Goal: Information Seeking & Learning: Find specific fact

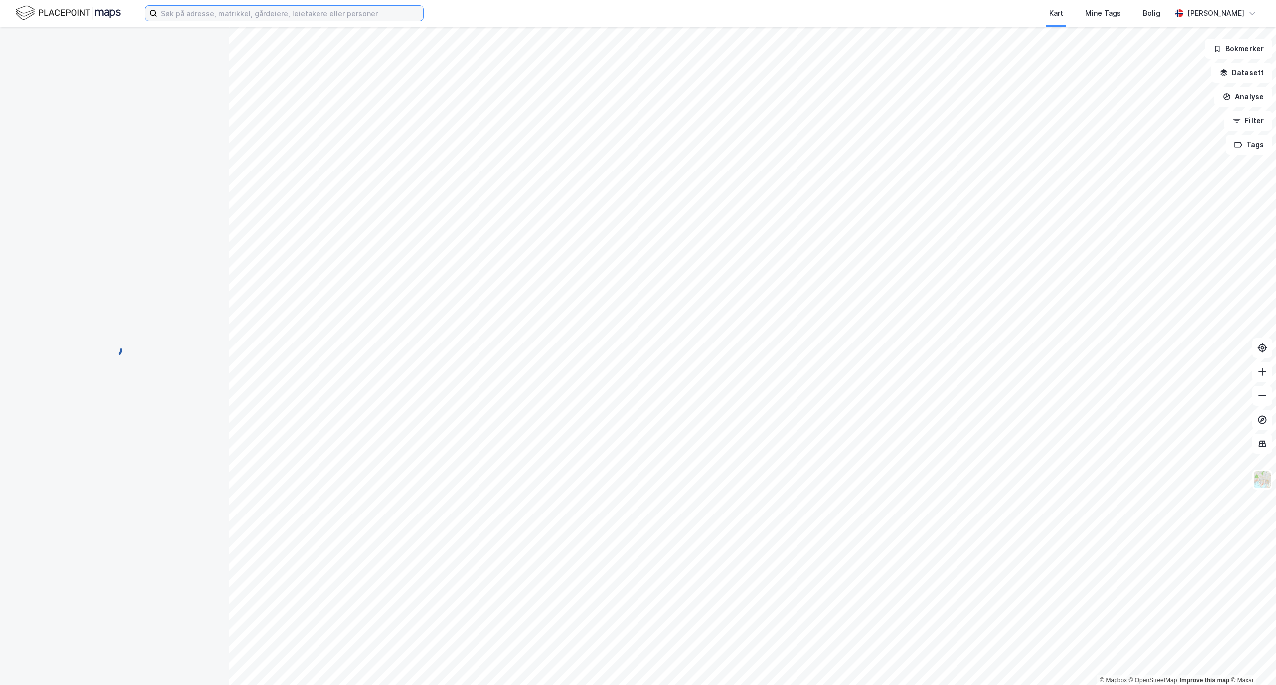
click at [241, 14] on input at bounding box center [290, 13] width 266 height 15
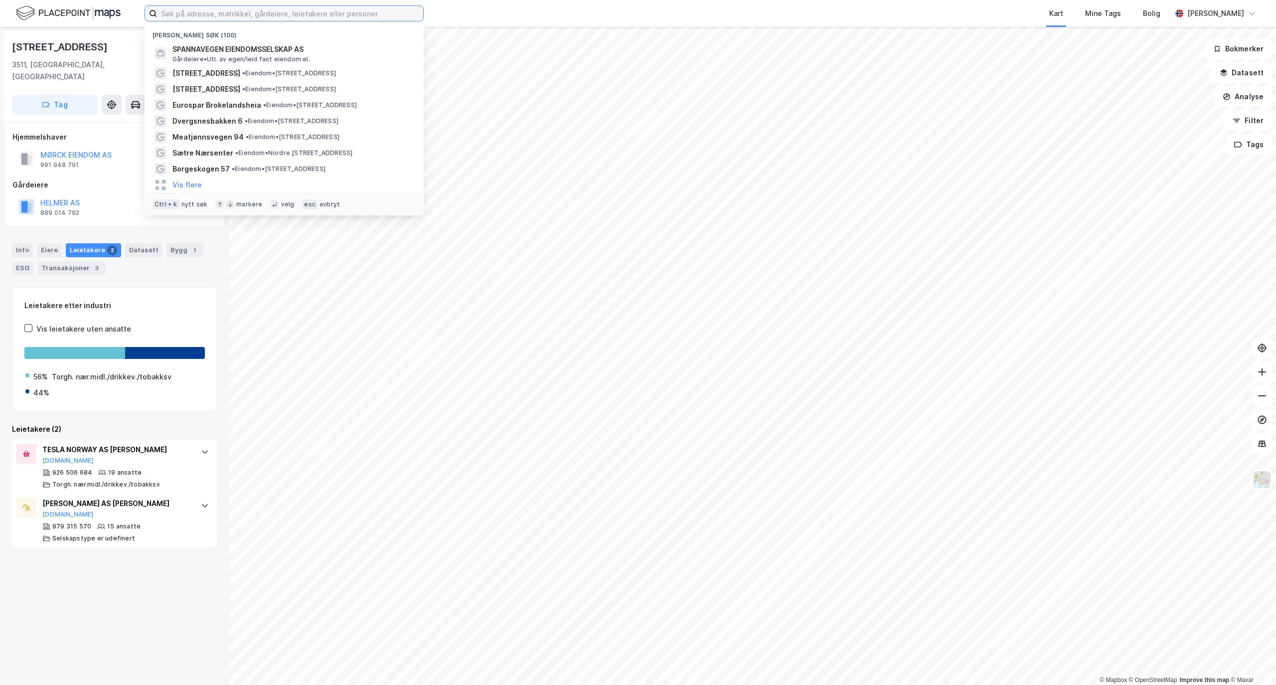
click at [249, 15] on input at bounding box center [290, 13] width 266 height 15
paste input "[STREET_ADDRESS] Askim"
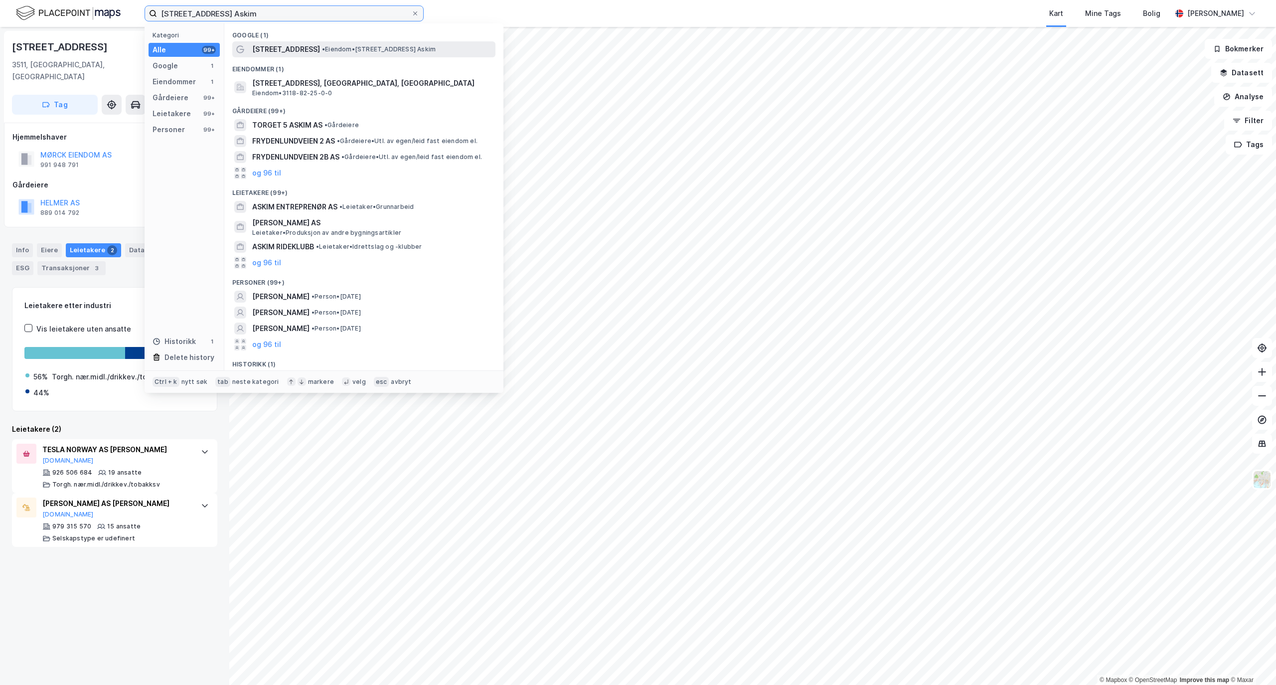
type input "[STREET_ADDRESS] Askim"
click at [322, 48] on span "•" at bounding box center [323, 48] width 3 height 7
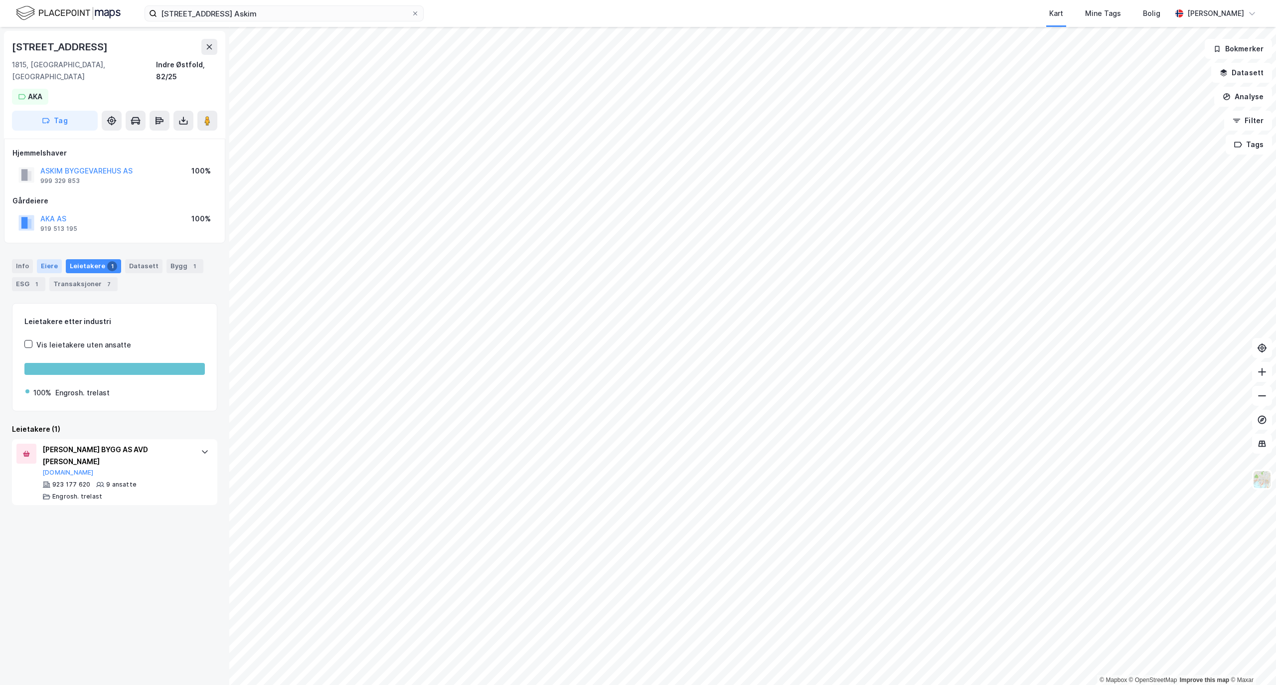
click at [54, 259] on div "Eiere" at bounding box center [49, 266] width 25 height 14
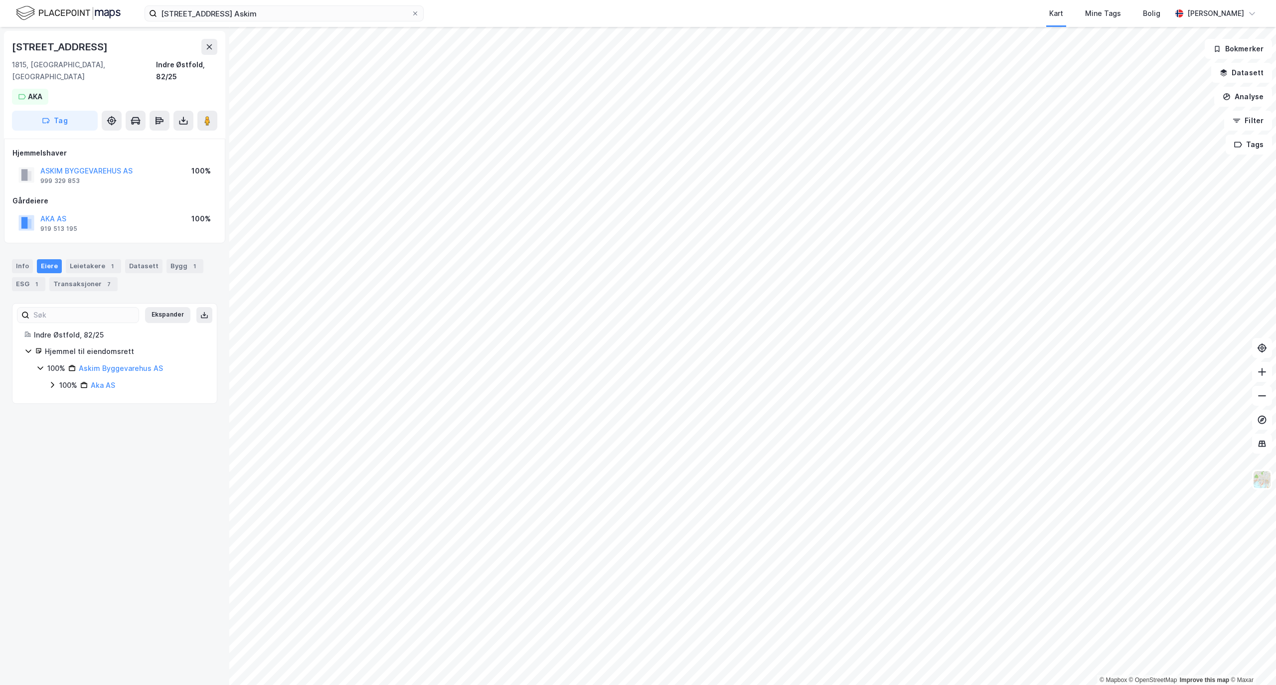
click at [38, 367] on icon at bounding box center [39, 368] width 5 height 3
click at [38, 364] on icon at bounding box center [40, 368] width 8 height 8
click at [51, 381] on icon at bounding box center [52, 385] width 8 height 8
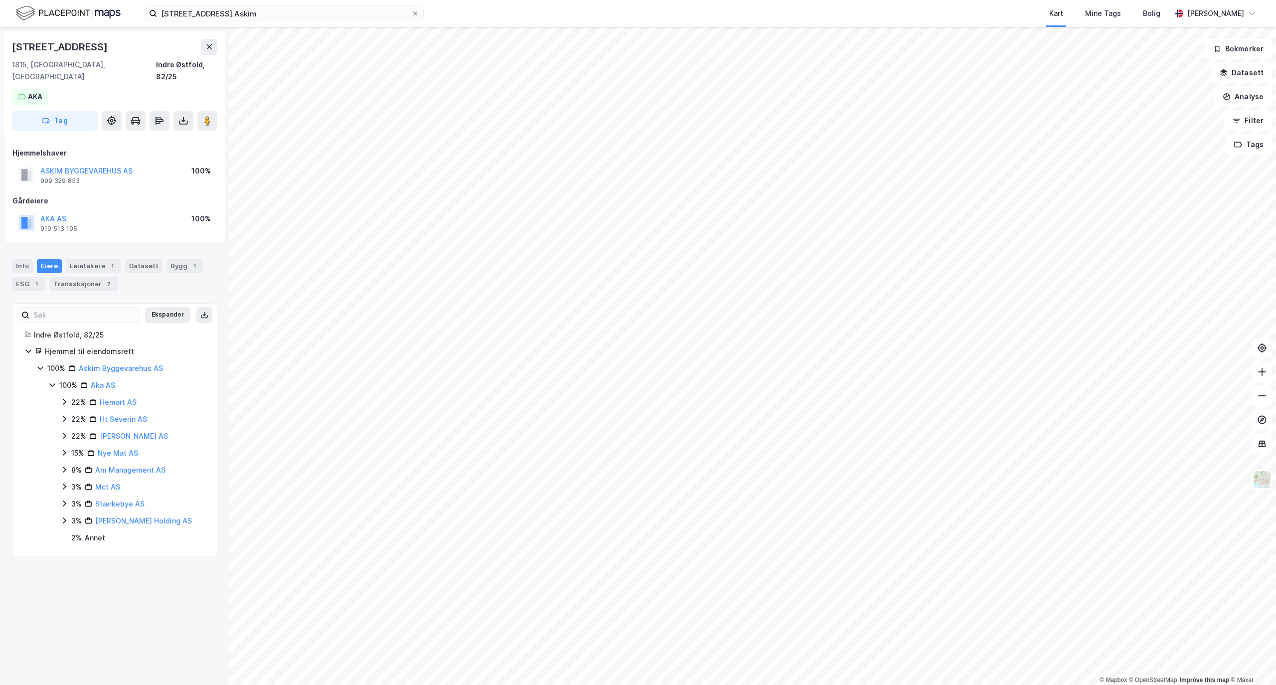
click at [38, 364] on icon at bounding box center [40, 368] width 8 height 8
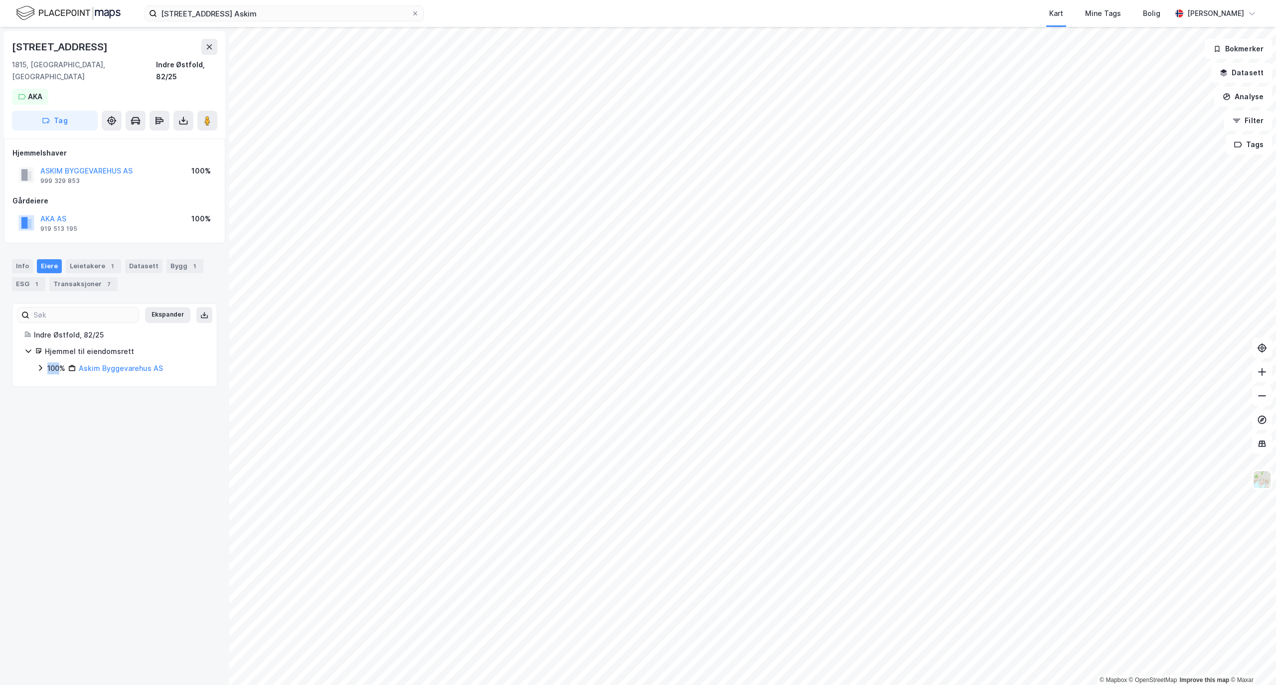
click at [38, 364] on icon at bounding box center [40, 368] width 8 height 8
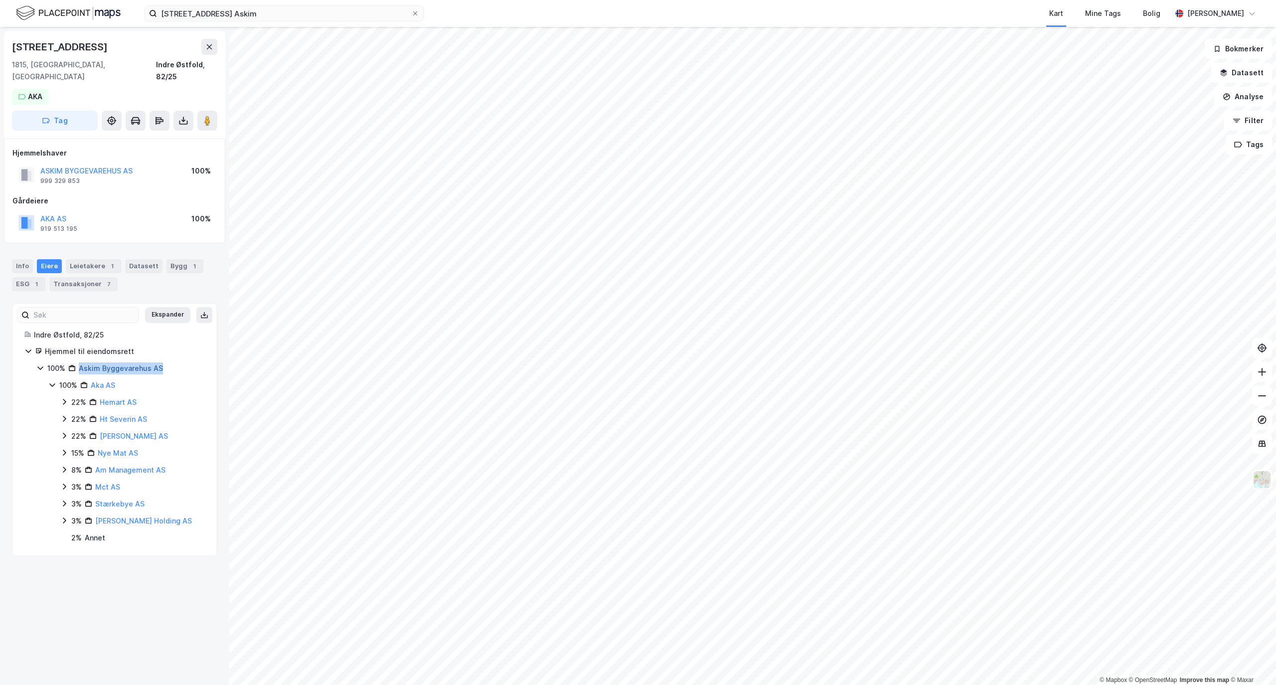
drag, startPoint x: 163, startPoint y: 358, endPoint x: 80, endPoint y: 361, distance: 82.3
click at [80, 362] on div "100% Askim Byggevarehus AS" at bounding box center [126, 368] width 158 height 12
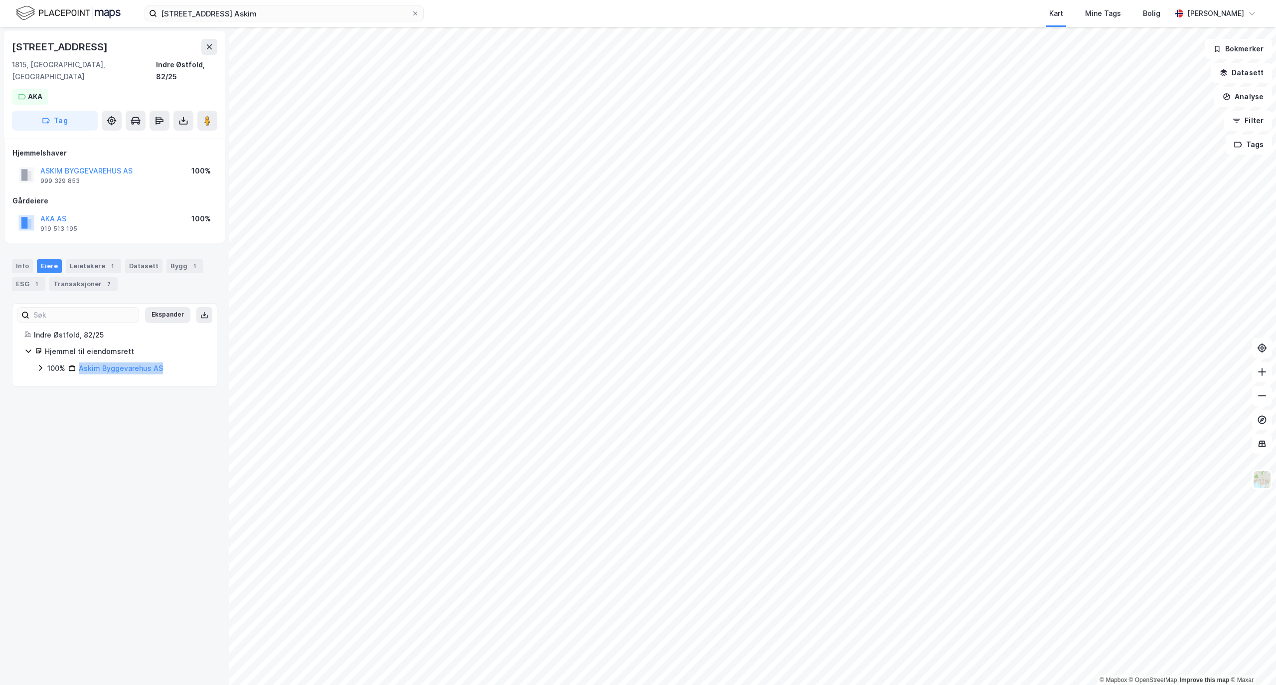
copy link "Askim Byggevarehus AS"
drag, startPoint x: 100, startPoint y: 47, endPoint x: 0, endPoint y: 47, distance: 99.7
click at [0, 47] on div "Frydenlundveien 5 1815, [GEOGRAPHIC_DATA], Østfold Indre Østfold, 82/25 AKA Tag…" at bounding box center [114, 356] width 229 height 658
copy div "[STREET_ADDRESS]"
